Goal: Task Accomplishment & Management: Complete application form

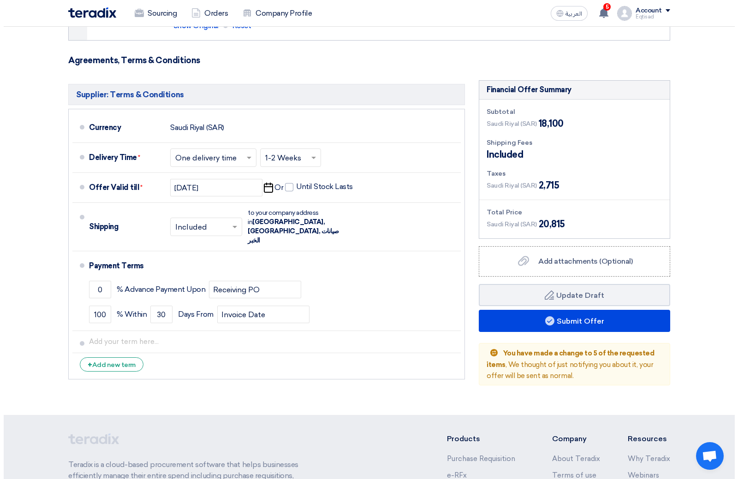
scroll to position [507, 0]
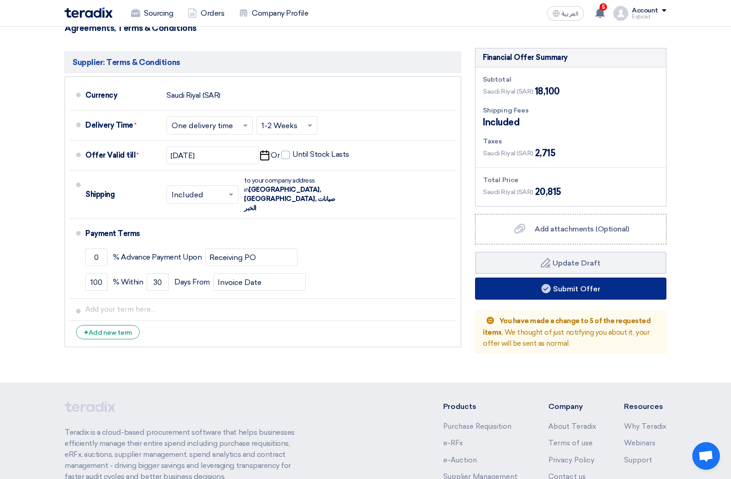
click at [576, 289] on button "Submit Offer" at bounding box center [570, 289] width 191 height 22
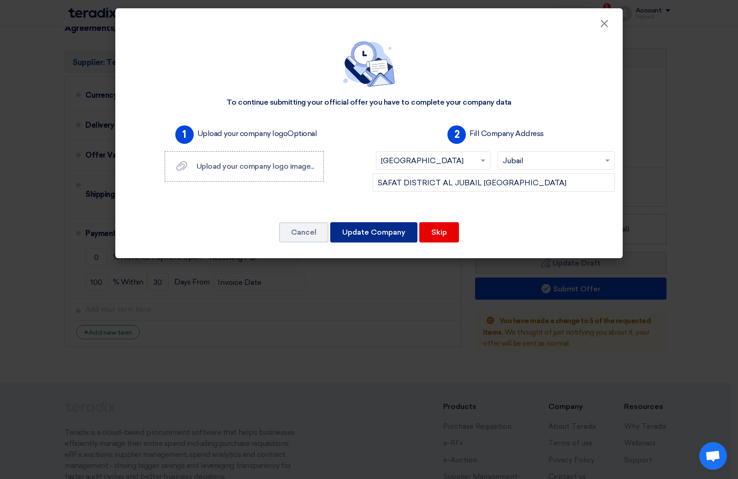
click at [401, 236] on button "Update Company" at bounding box center [373, 232] width 87 height 20
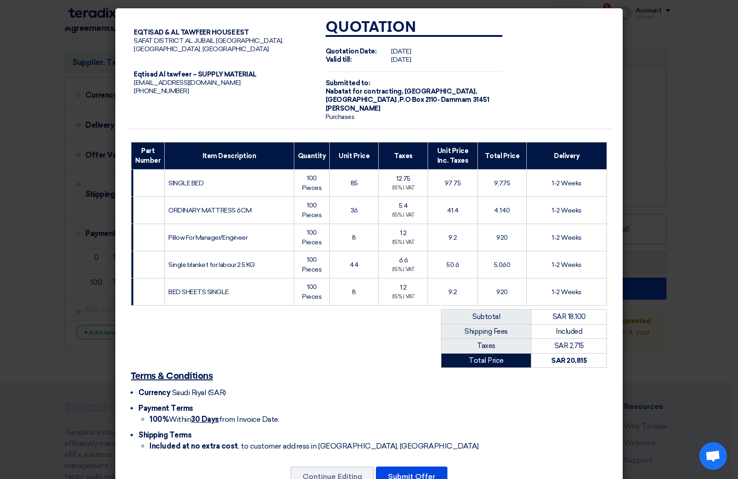
scroll to position [32, 0]
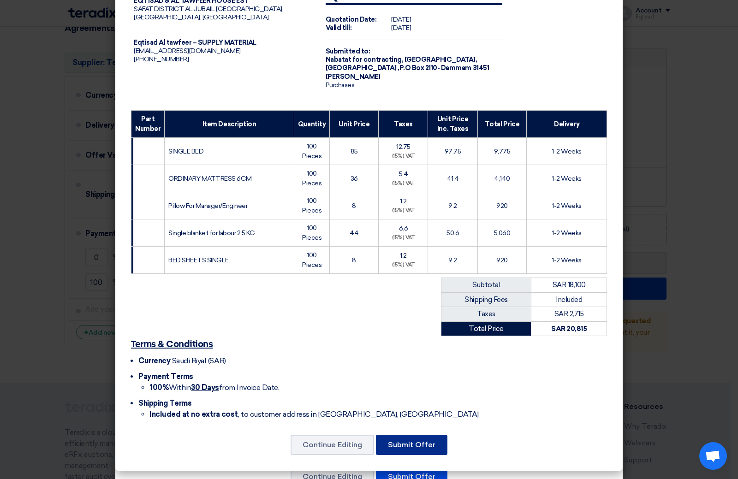
click at [400, 448] on button "Submit Offer" at bounding box center [411, 445] width 71 height 20
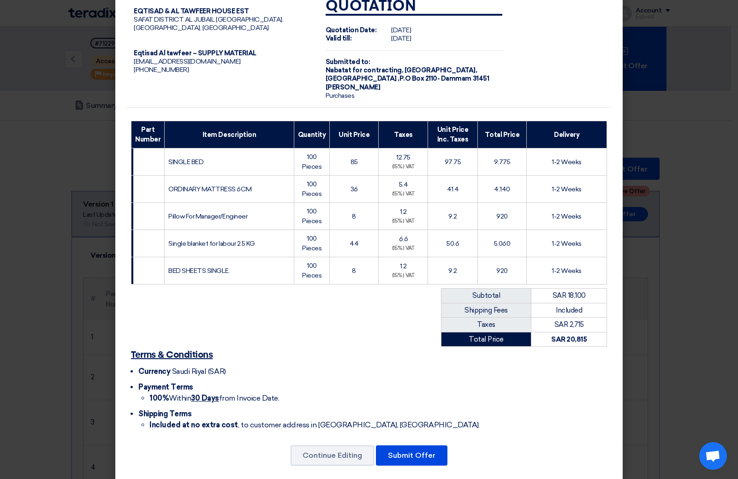
scroll to position [32, 0]
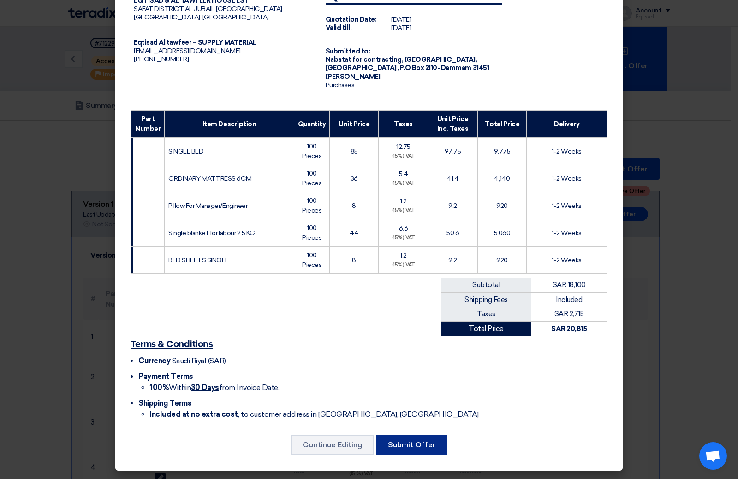
click at [414, 447] on button "Submit Offer" at bounding box center [411, 445] width 71 height 20
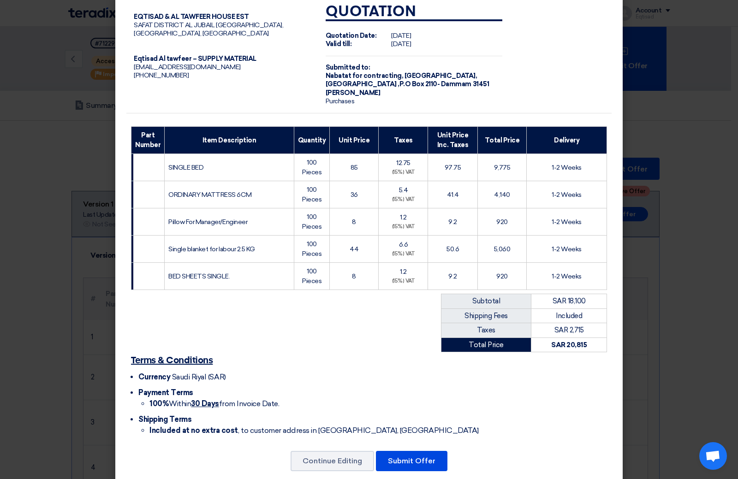
scroll to position [0, 0]
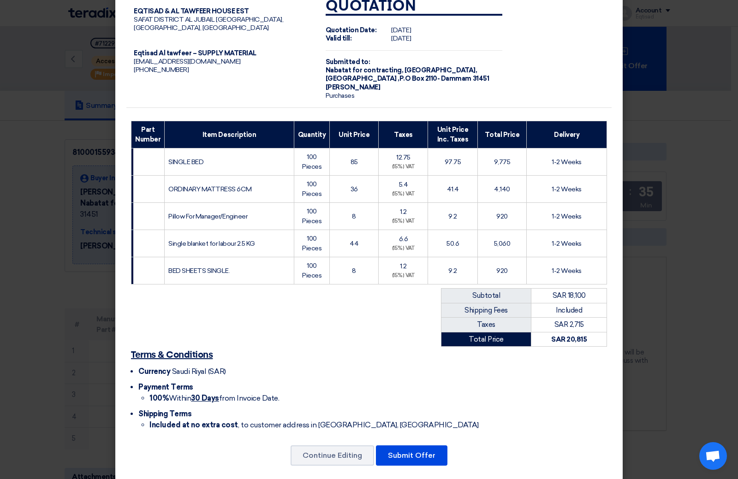
scroll to position [32, 0]
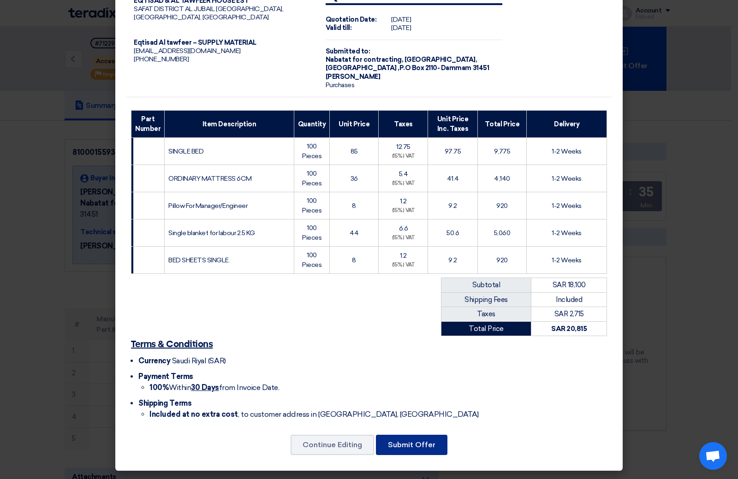
click at [412, 446] on button "Submit Offer" at bounding box center [411, 445] width 71 height 20
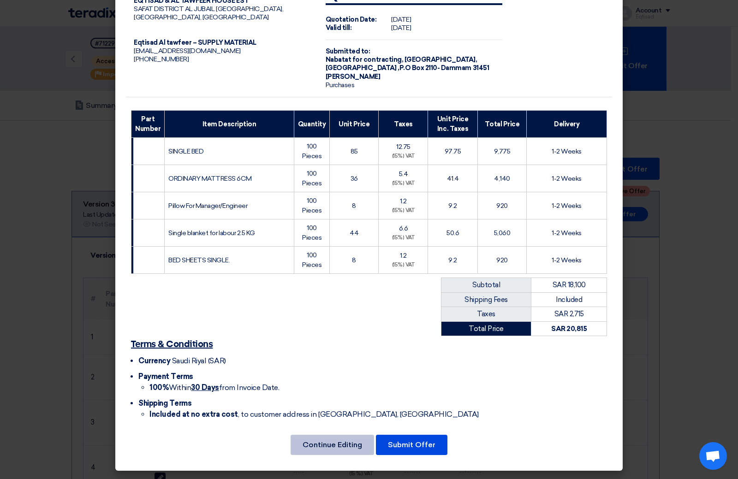
click at [350, 445] on button "Continue Editing" at bounding box center [331, 445] width 83 height 20
click at [419, 450] on button "Submit Offer" at bounding box center [411, 445] width 71 height 20
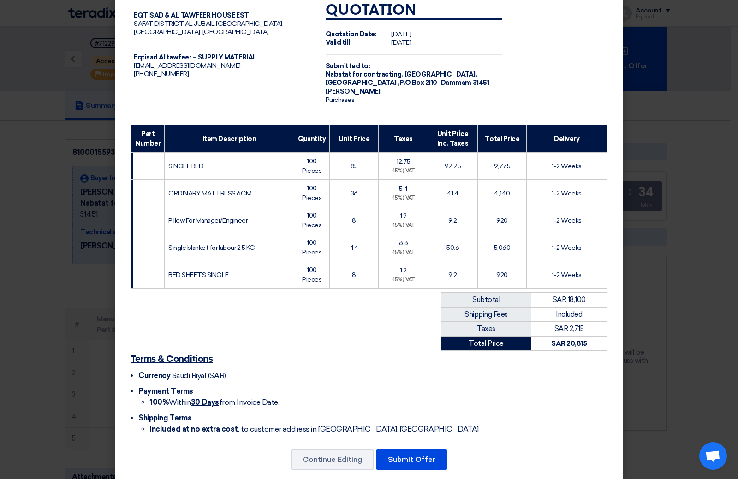
scroll to position [32, 0]
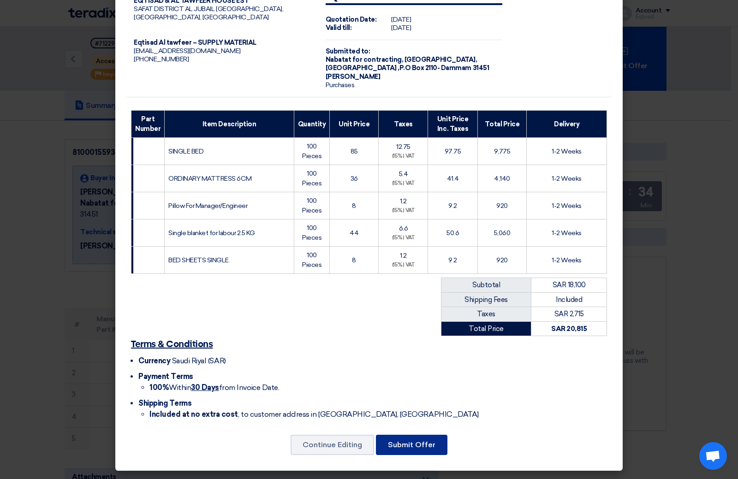
click at [402, 450] on button "Submit Offer" at bounding box center [411, 445] width 71 height 20
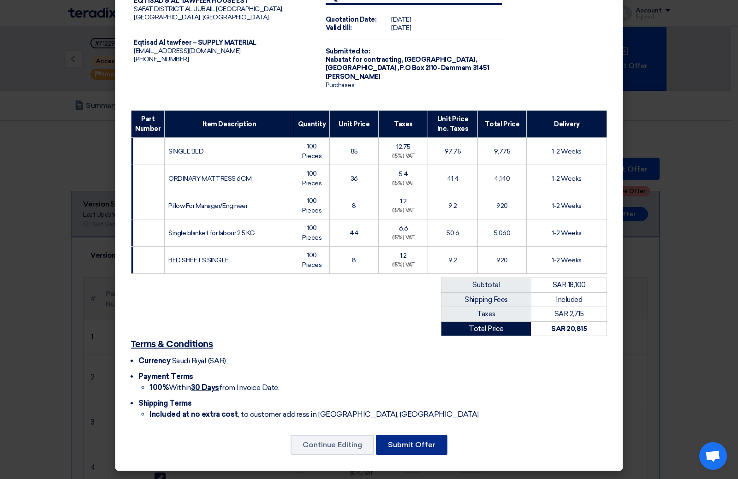
click at [407, 442] on button "Submit Offer" at bounding box center [411, 445] width 71 height 20
click at [173, 345] on u "Terms & Conditions" at bounding box center [172, 344] width 82 height 9
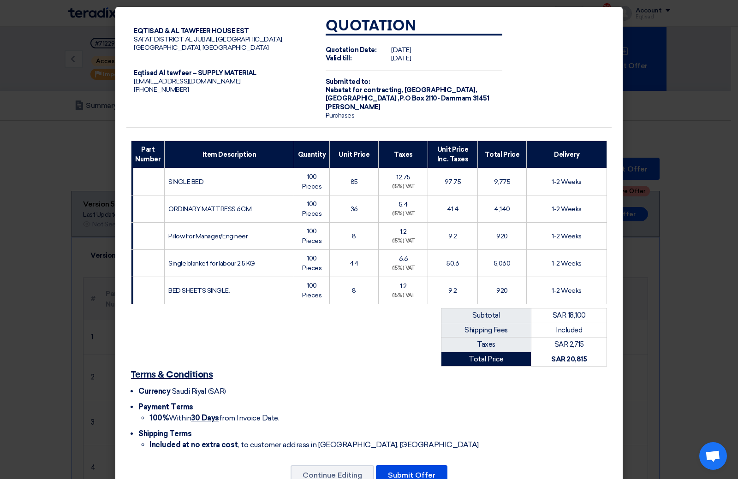
scroll to position [32, 0]
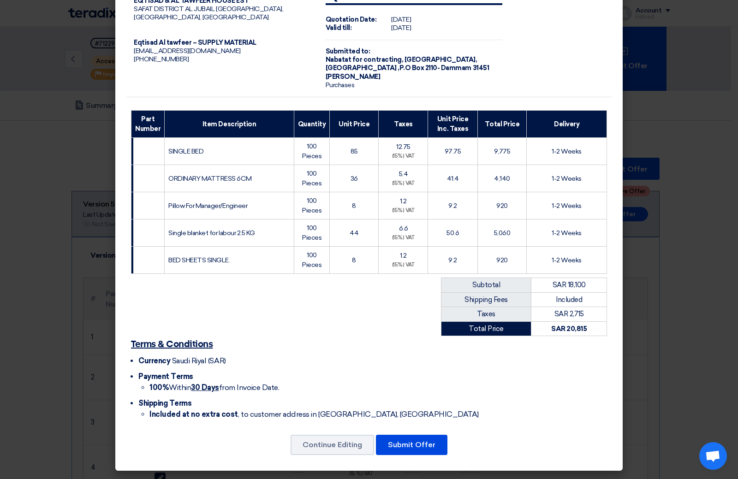
click at [716, 451] on span "Open chat" at bounding box center [712, 456] width 15 height 13
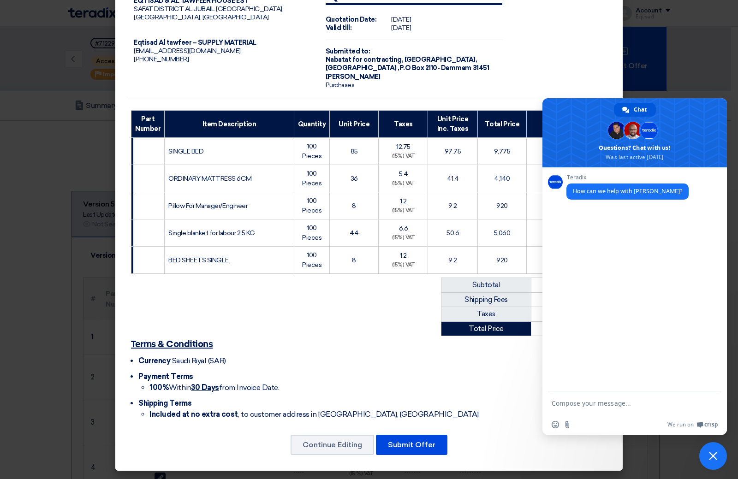
scroll to position [0, 0]
click at [714, 456] on span "Close chat" at bounding box center [713, 456] width 8 height 8
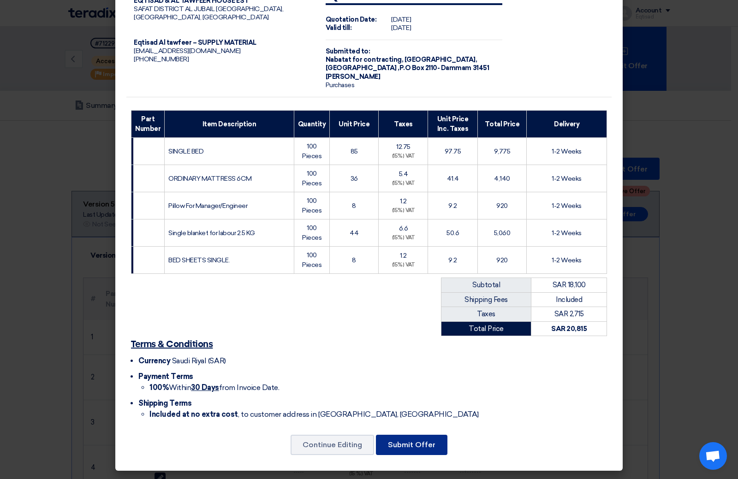
click at [405, 448] on button "Submit Offer" at bounding box center [411, 445] width 71 height 20
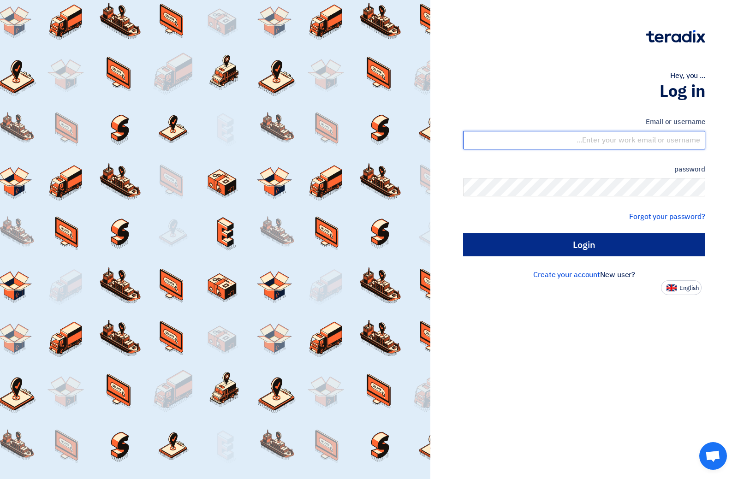
type input "[EMAIL_ADDRESS][DOMAIN_NAME]"
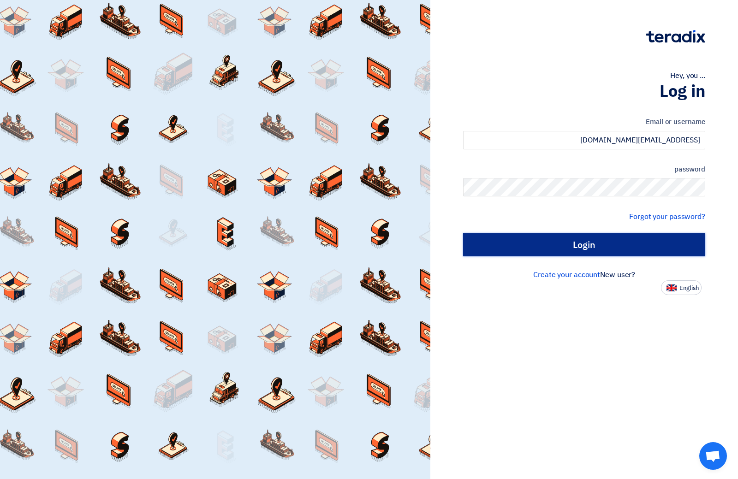
click at [586, 249] on input "Login" at bounding box center [584, 244] width 242 height 23
type input "Sign in"
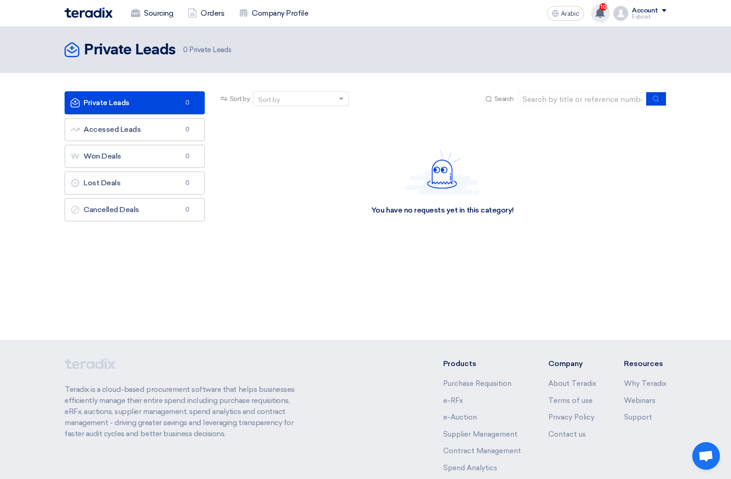
click at [599, 10] on use at bounding box center [599, 13] width 9 height 10
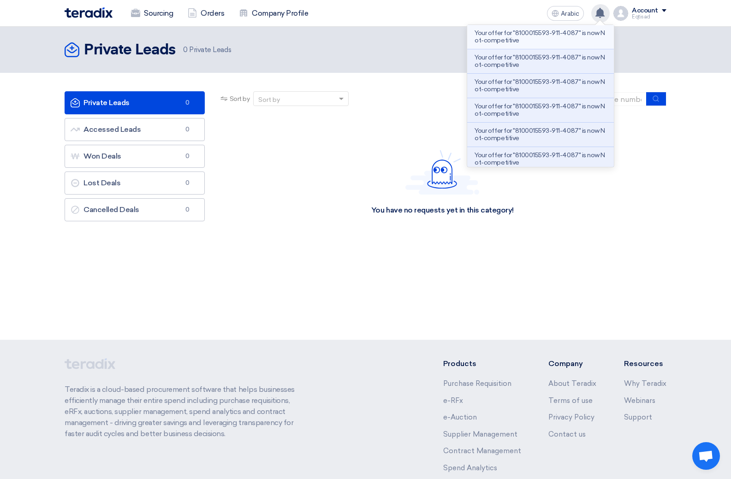
click at [521, 30] on font "Your offer for "8100015593-911-4087" is now Not-competitive" at bounding box center [539, 36] width 130 height 15
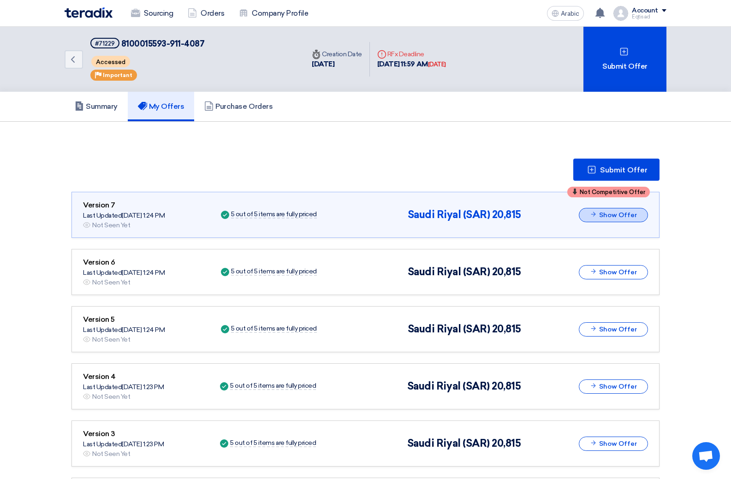
click at [602, 213] on font "Show Offer" at bounding box center [618, 215] width 38 height 8
click at [601, 214] on font "Show Offer" at bounding box center [618, 215] width 38 height 8
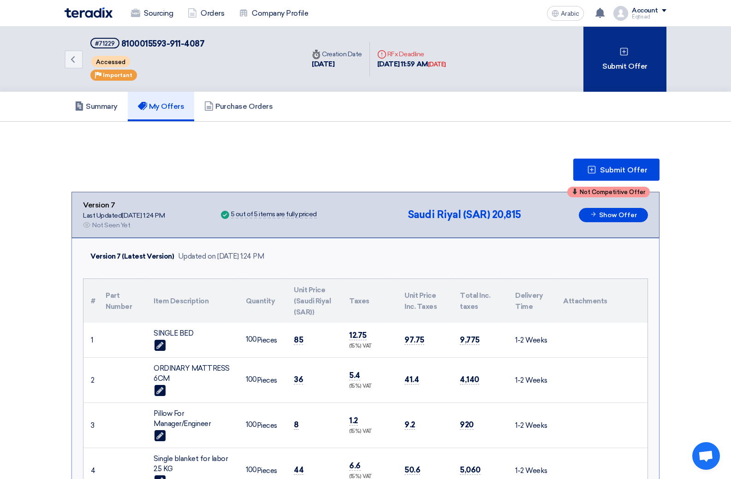
click at [634, 75] on div "Submit Offer" at bounding box center [624, 59] width 83 height 65
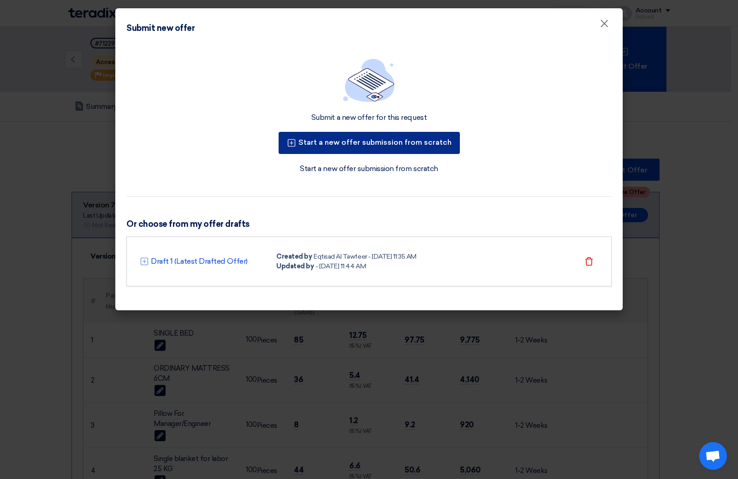
click at [377, 145] on font "Start a new offer submission from scratch" at bounding box center [374, 142] width 153 height 9
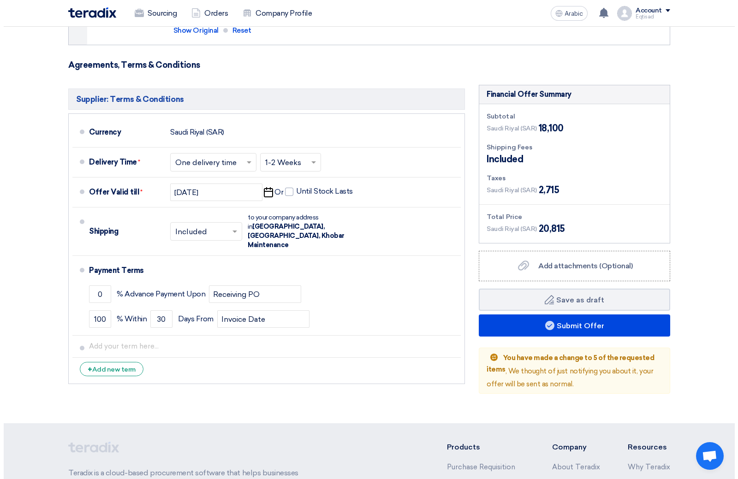
scroll to position [507, 0]
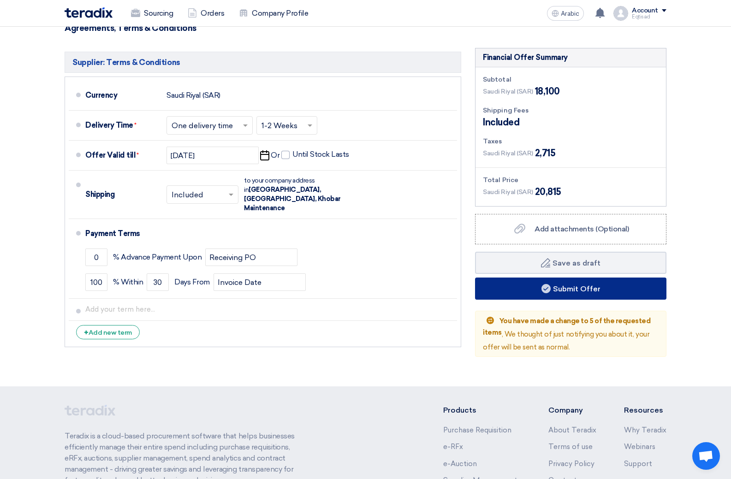
click at [567, 291] on font "Submit Offer" at bounding box center [576, 288] width 47 height 9
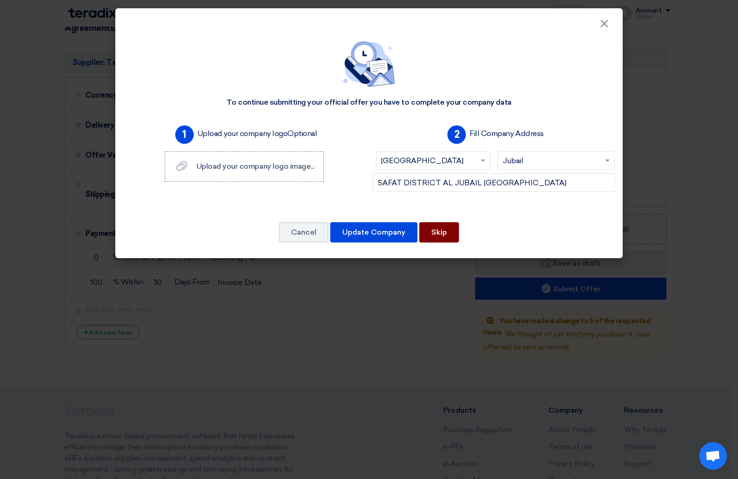
click at [434, 231] on font "Skip" at bounding box center [439, 232] width 16 height 9
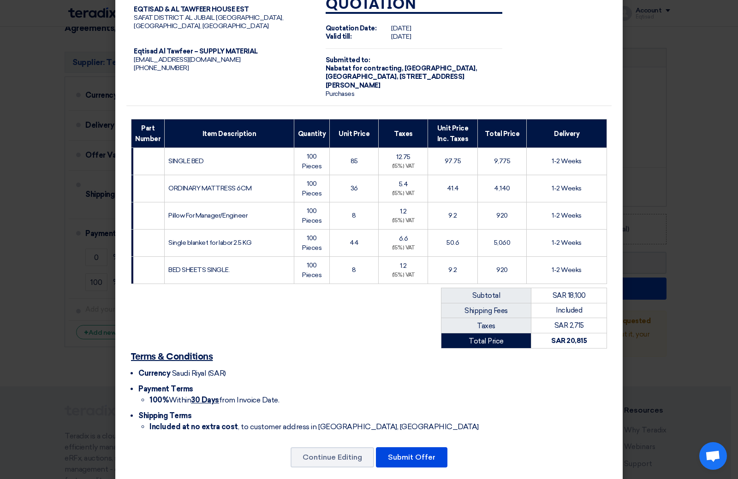
scroll to position [36, 0]
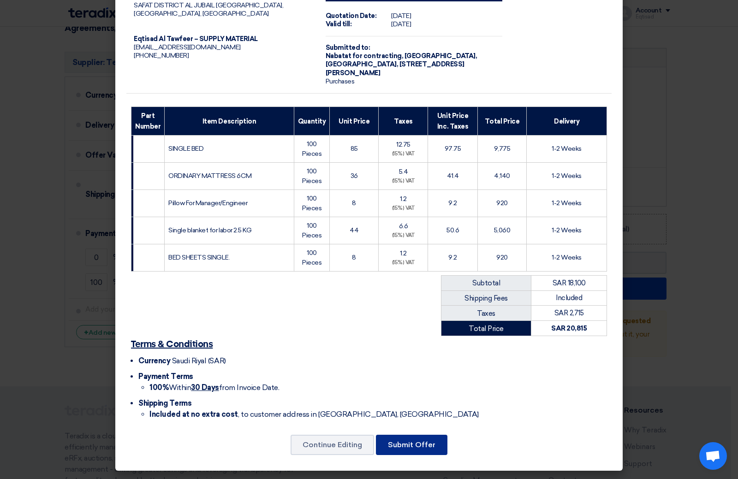
click at [402, 447] on font "Submit Offer" at bounding box center [411, 444] width 47 height 9
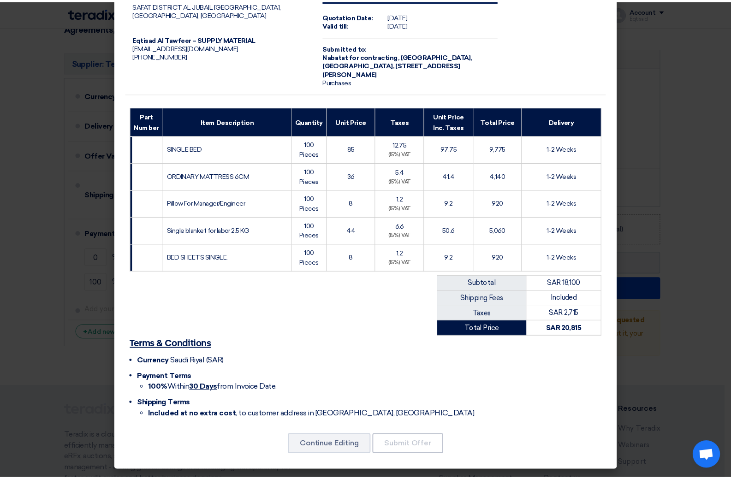
scroll to position [0, 0]
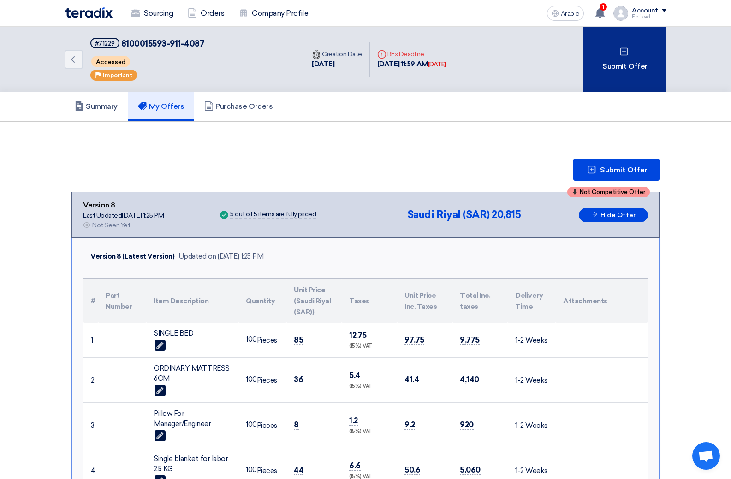
click at [630, 73] on div "Submit Offer" at bounding box center [624, 59] width 83 height 65
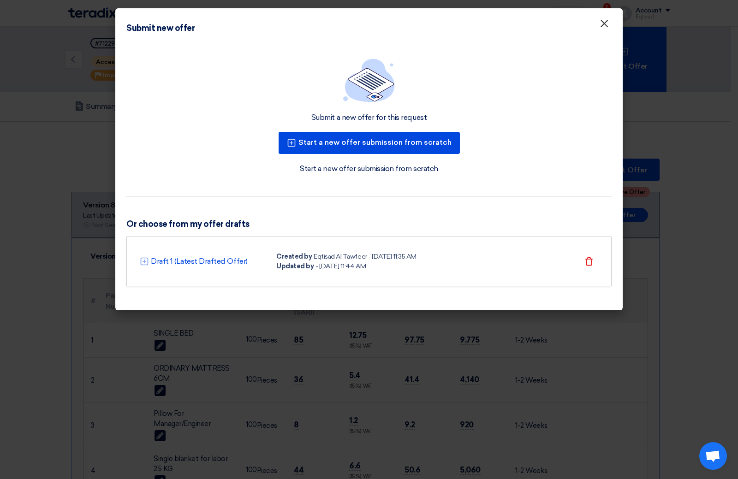
click at [605, 24] on font "×" at bounding box center [603, 26] width 9 height 18
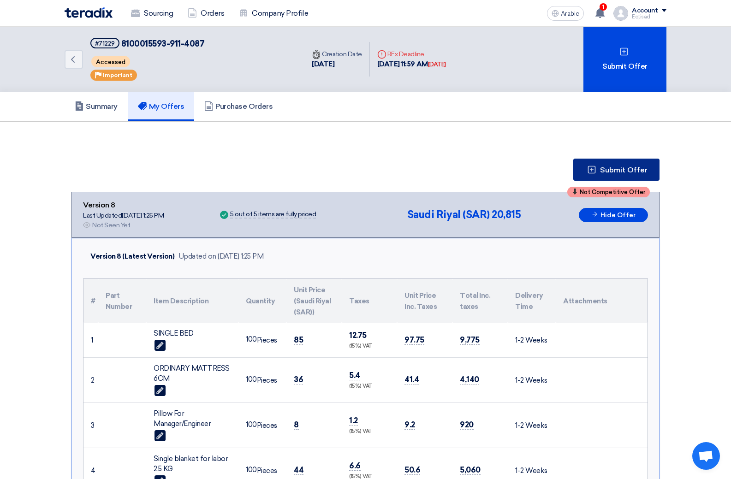
click at [609, 173] on font "Submit Offer" at bounding box center [623, 170] width 47 height 9
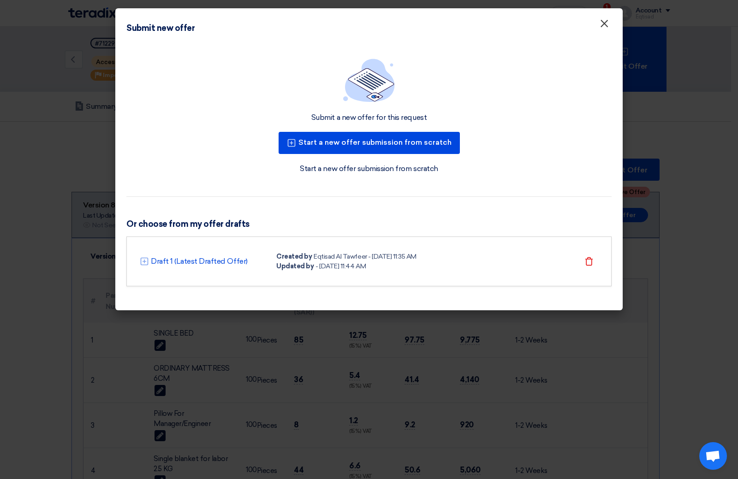
click at [604, 26] on font "×" at bounding box center [603, 26] width 9 height 18
